Goal: Feedback & Contribution: Submit feedback/report problem

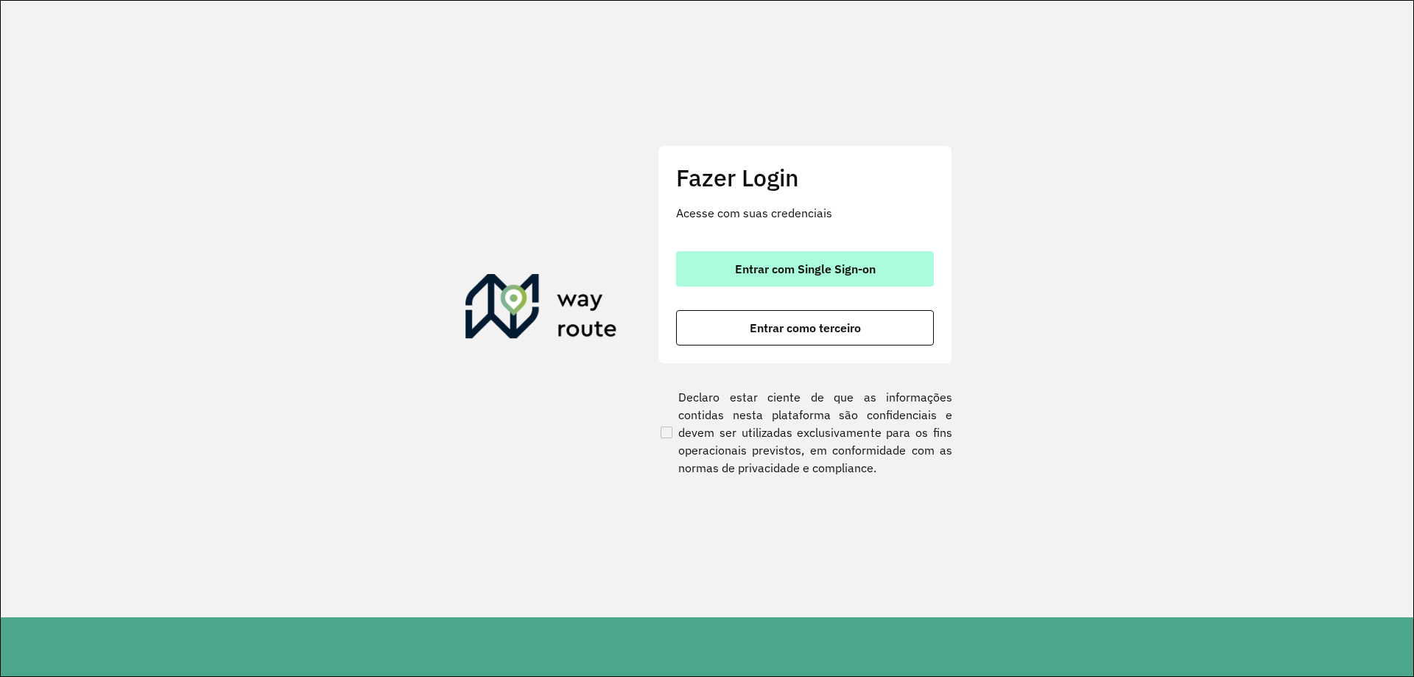
click at [767, 284] on button "Entrar com Single Sign-on" at bounding box center [805, 268] width 258 height 35
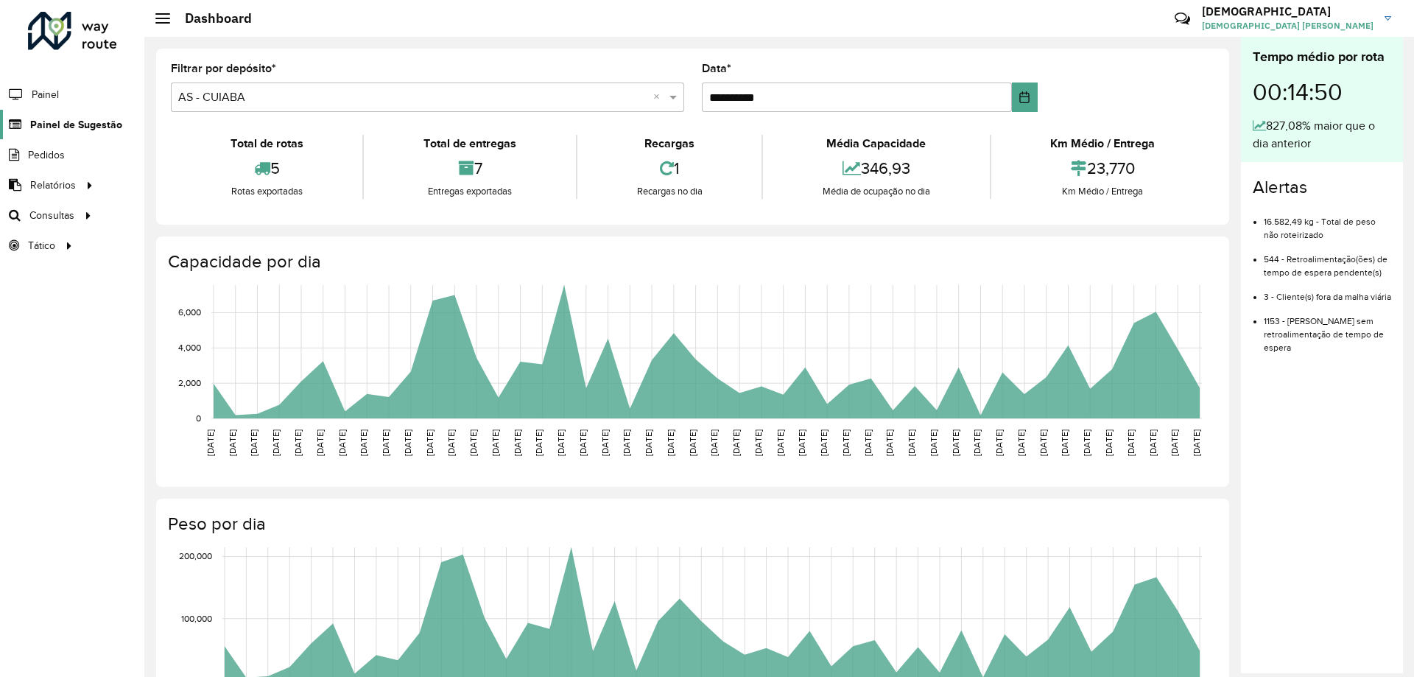
click at [68, 115] on link "Painel de Sugestão" at bounding box center [61, 124] width 122 height 29
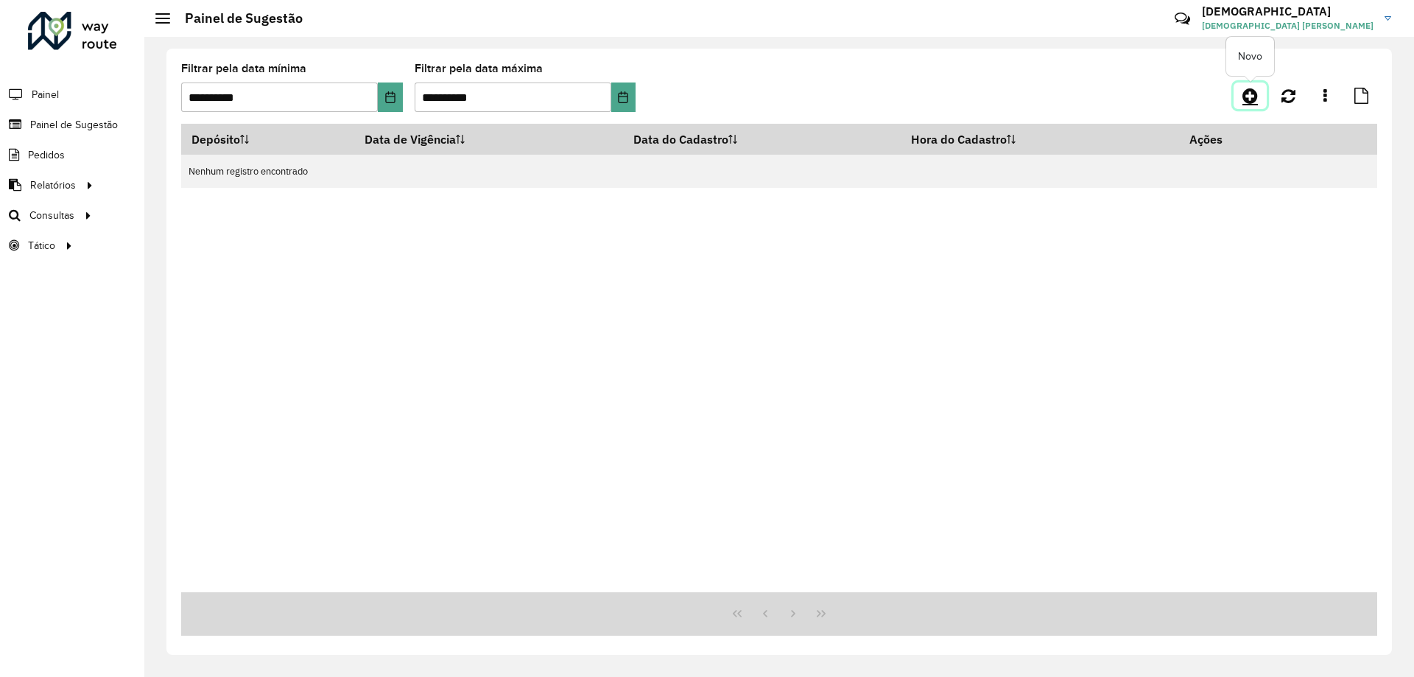
click at [1250, 99] on icon at bounding box center [1249, 96] width 15 height 18
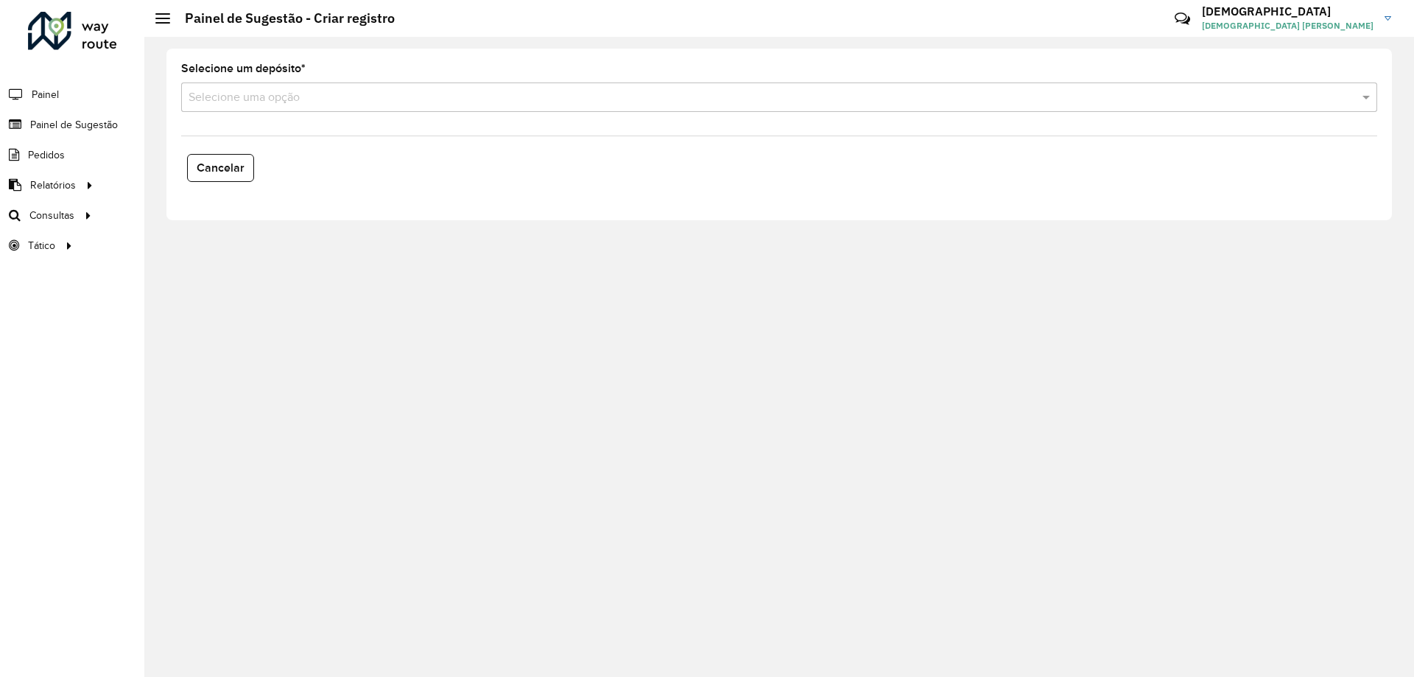
click at [299, 105] on input "text" at bounding box center [765, 98] width 1152 height 18
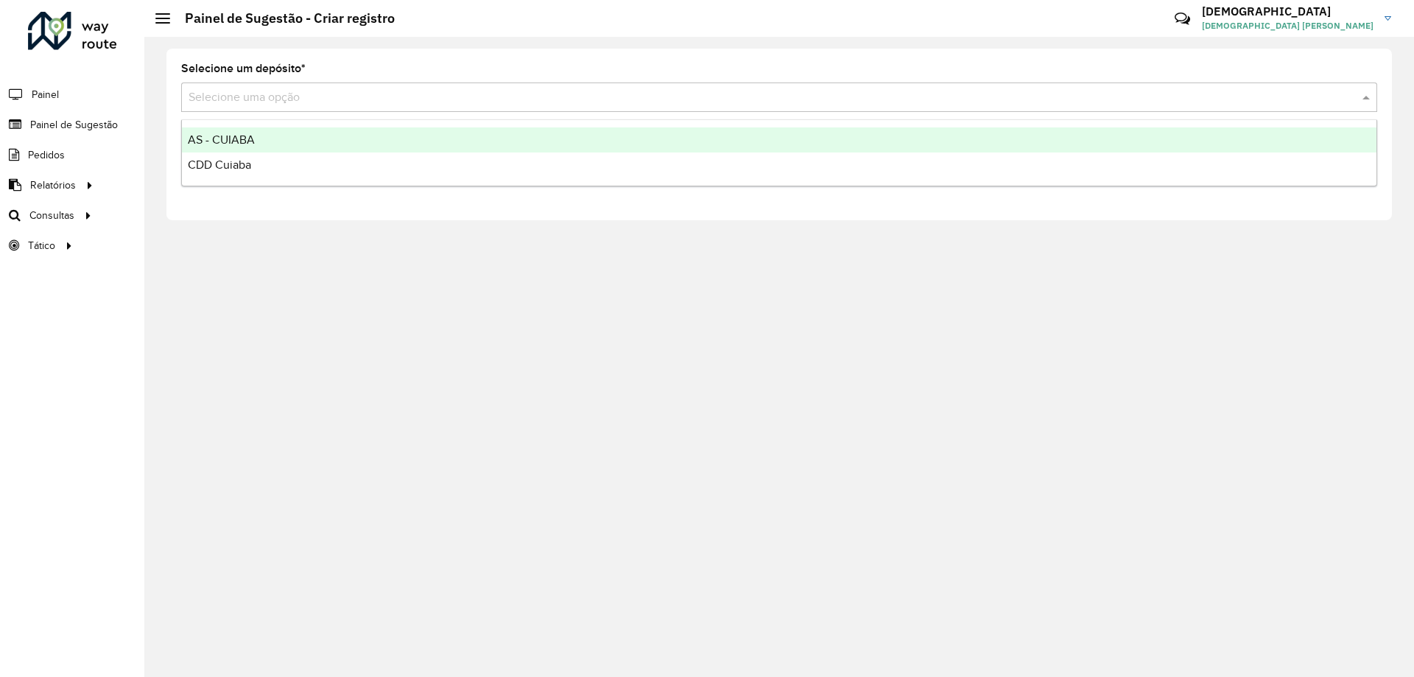
click at [281, 130] on div "AS - CUIABA" at bounding box center [779, 139] width 1195 height 25
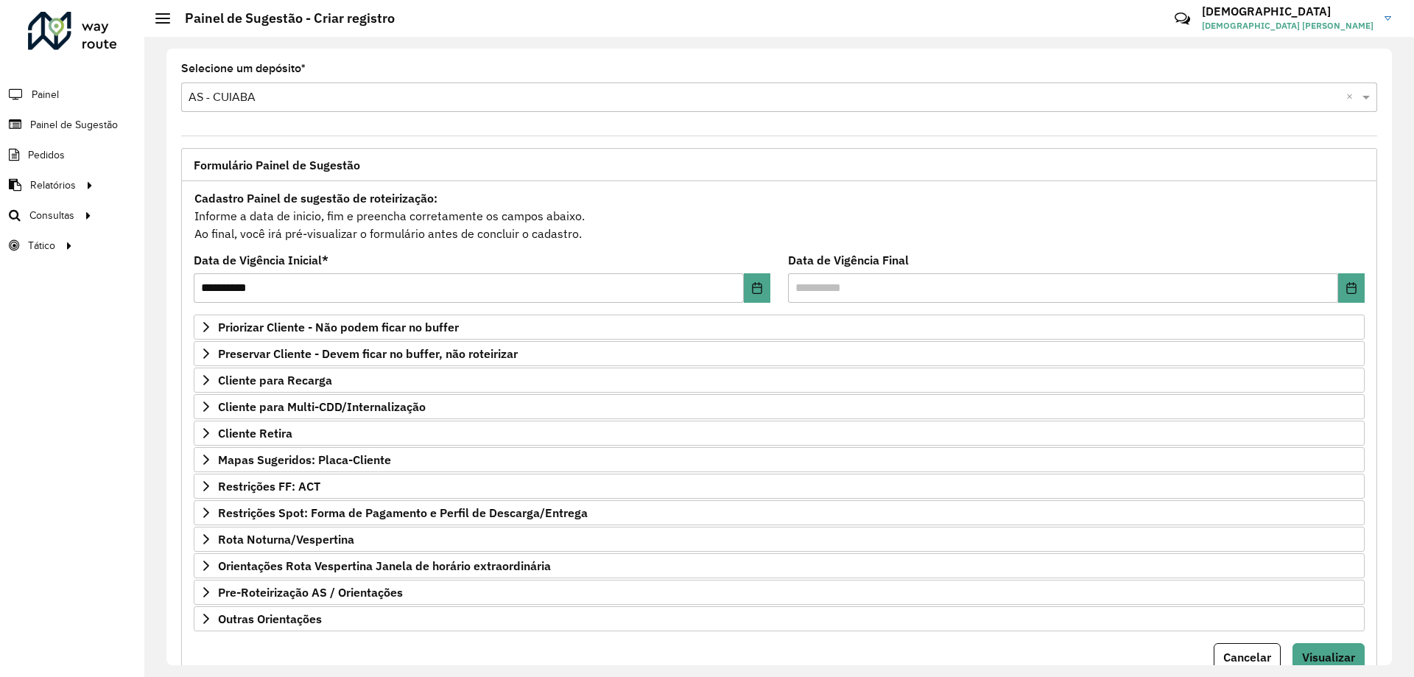
scroll to position [57, 0]
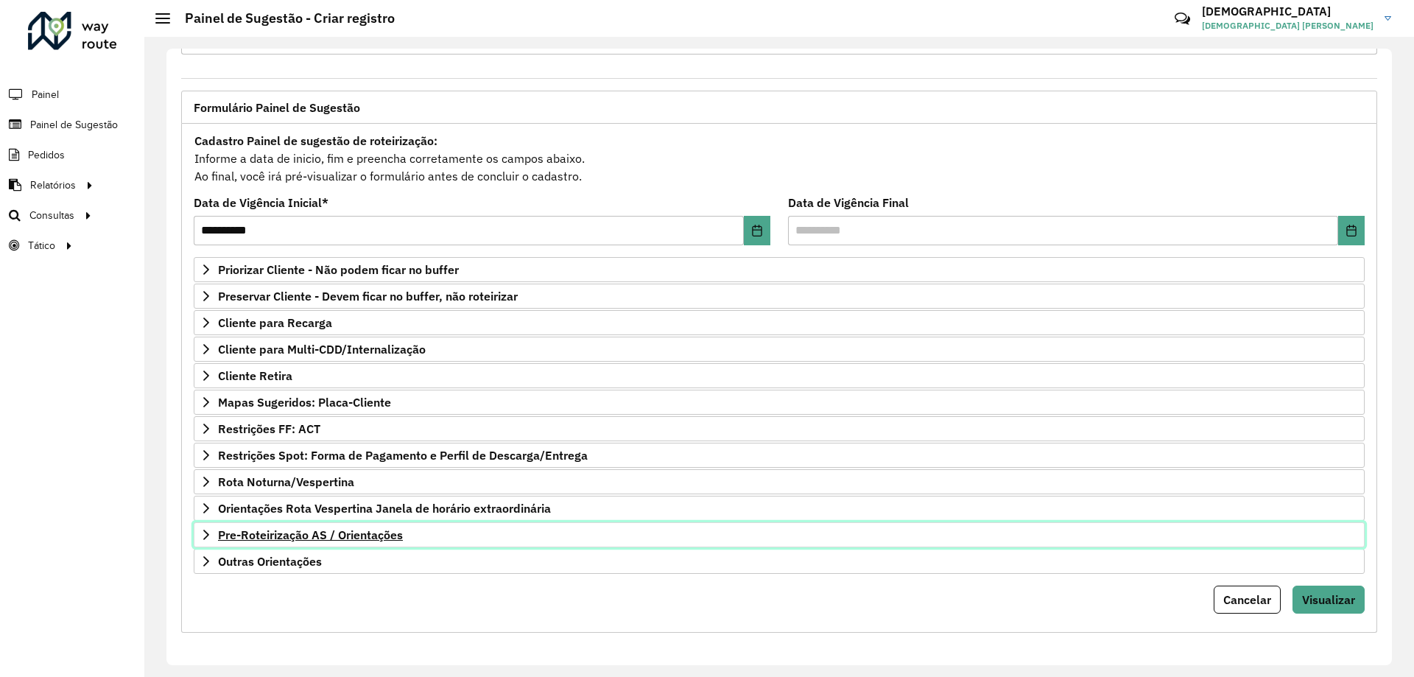
click at [309, 530] on span "Pre-Roteirização AS / Orientações" at bounding box center [310, 535] width 185 height 12
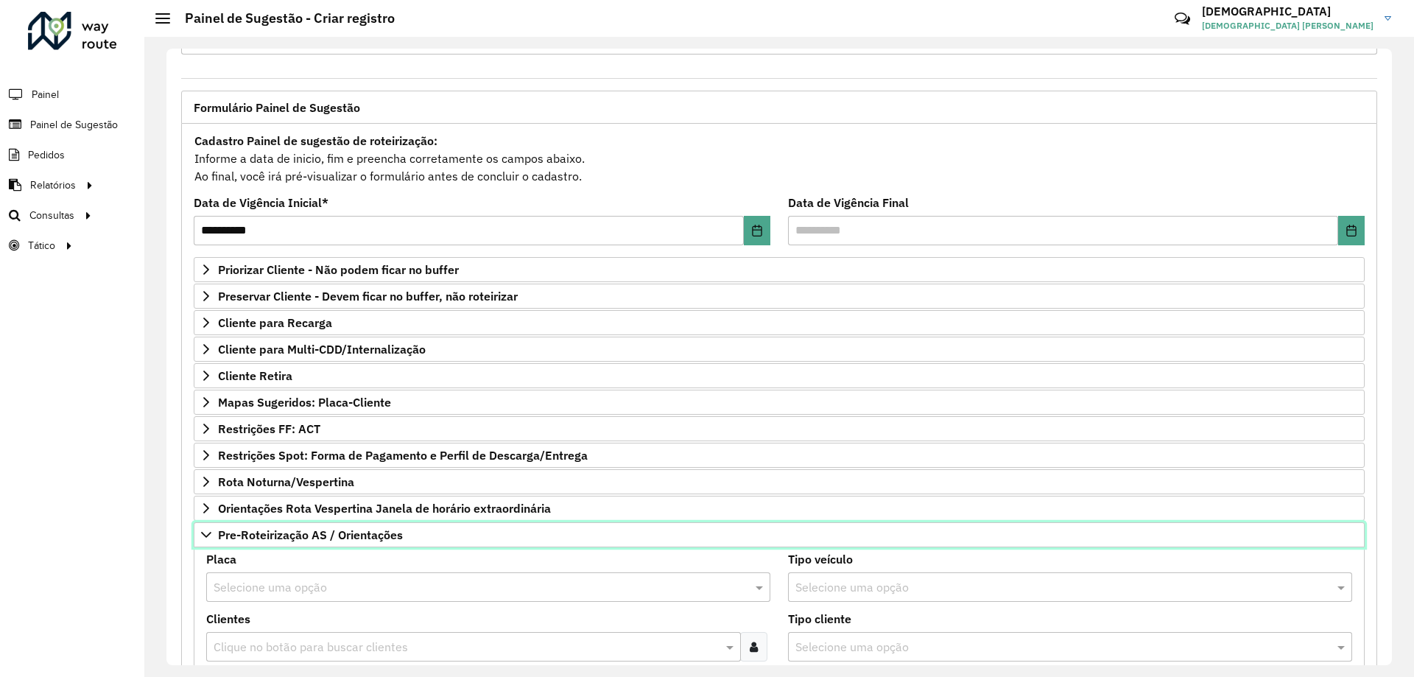
scroll to position [205, 0]
